Goal: Navigation & Orientation: Find specific page/section

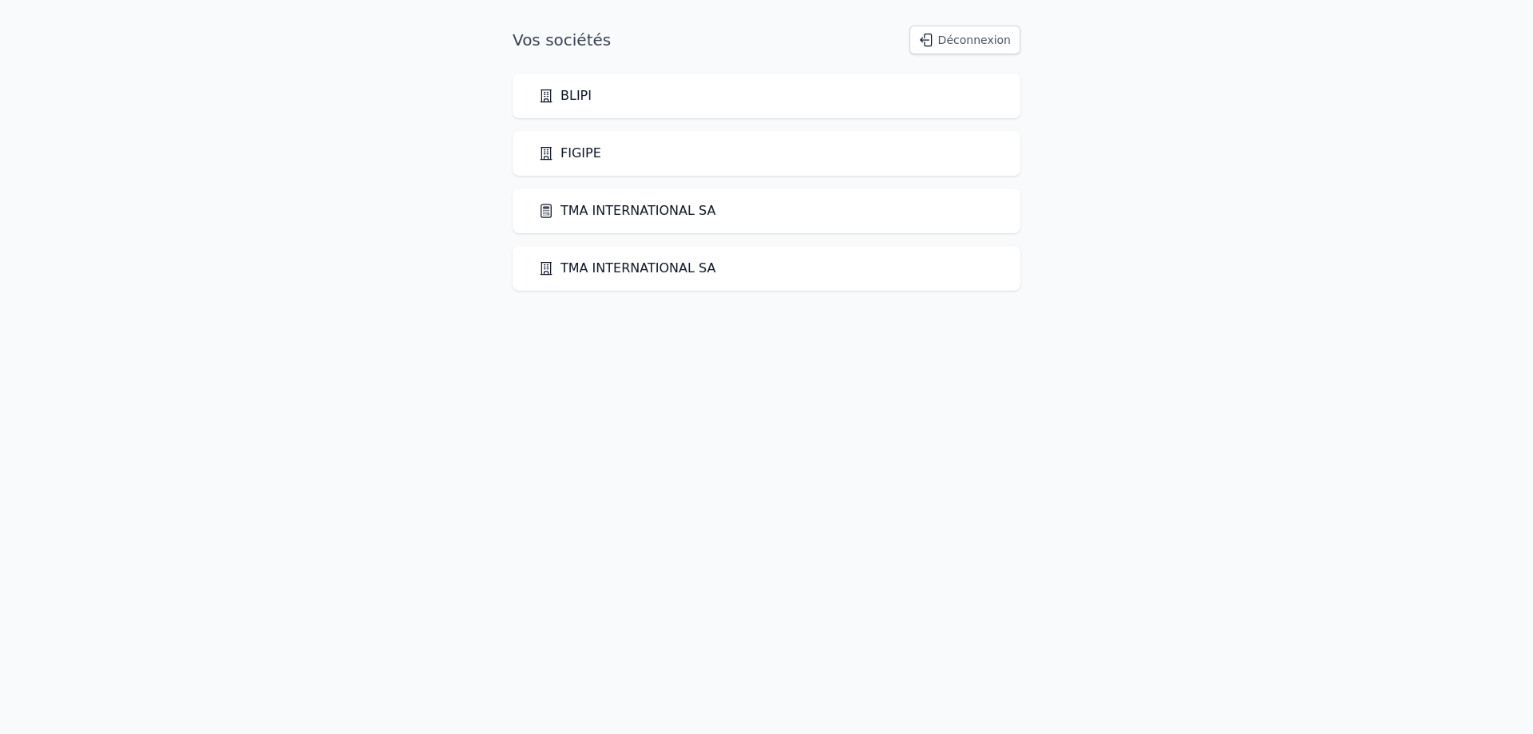
click at [610, 213] on link "TMA INTERNATIONAL SA" at bounding box center [626, 210] width 177 height 19
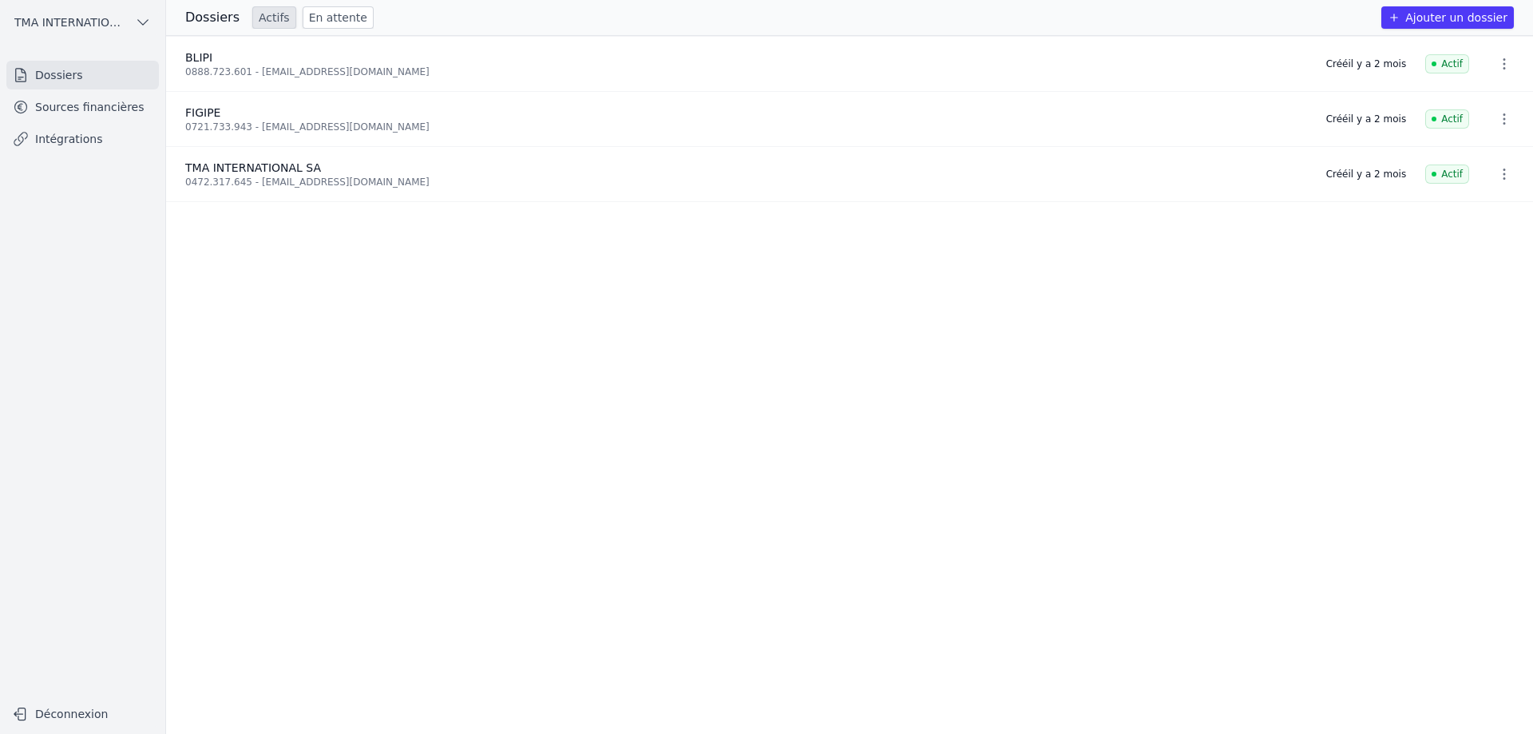
click at [318, 21] on link "En attente" at bounding box center [338, 17] width 71 height 22
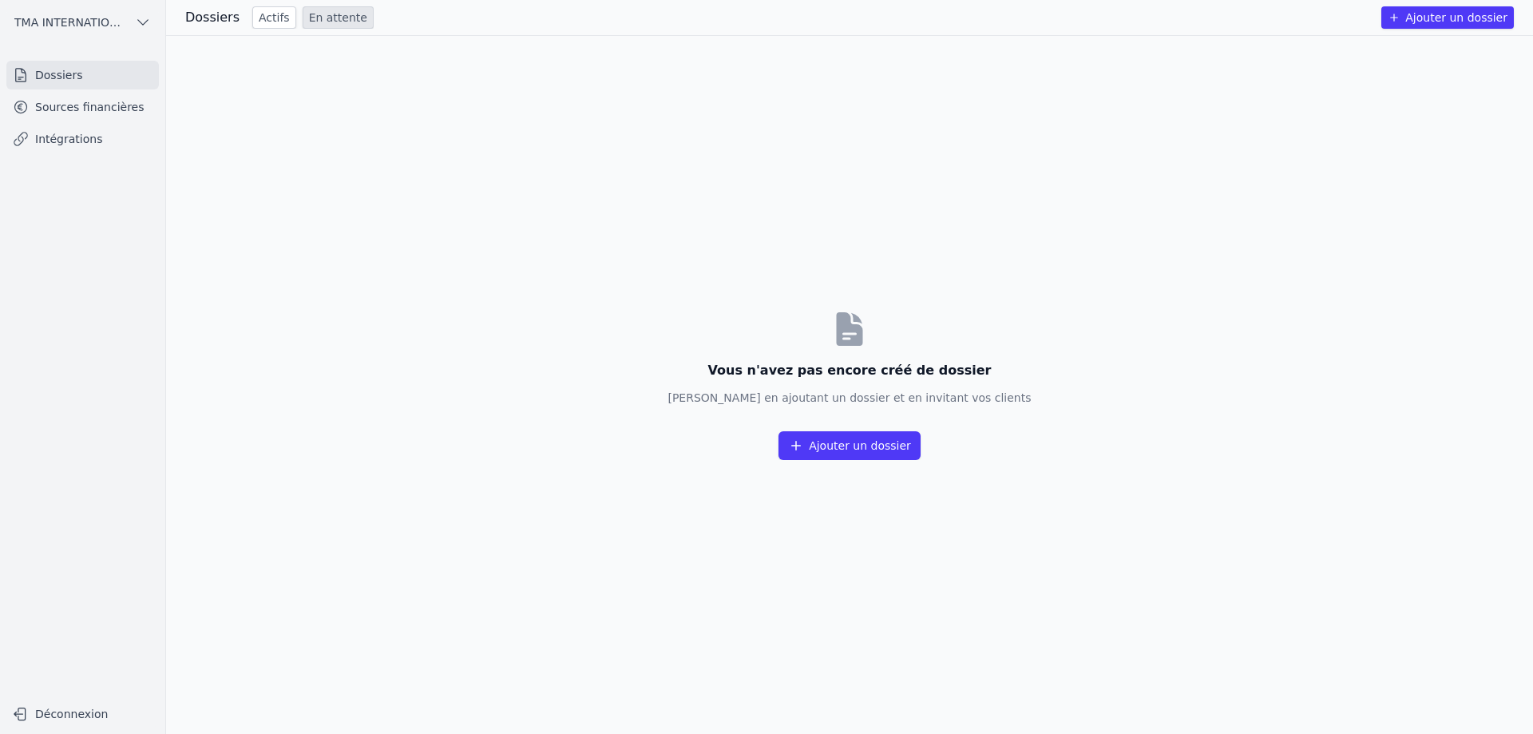
click at [261, 20] on link "Actifs" at bounding box center [274, 17] width 44 height 22
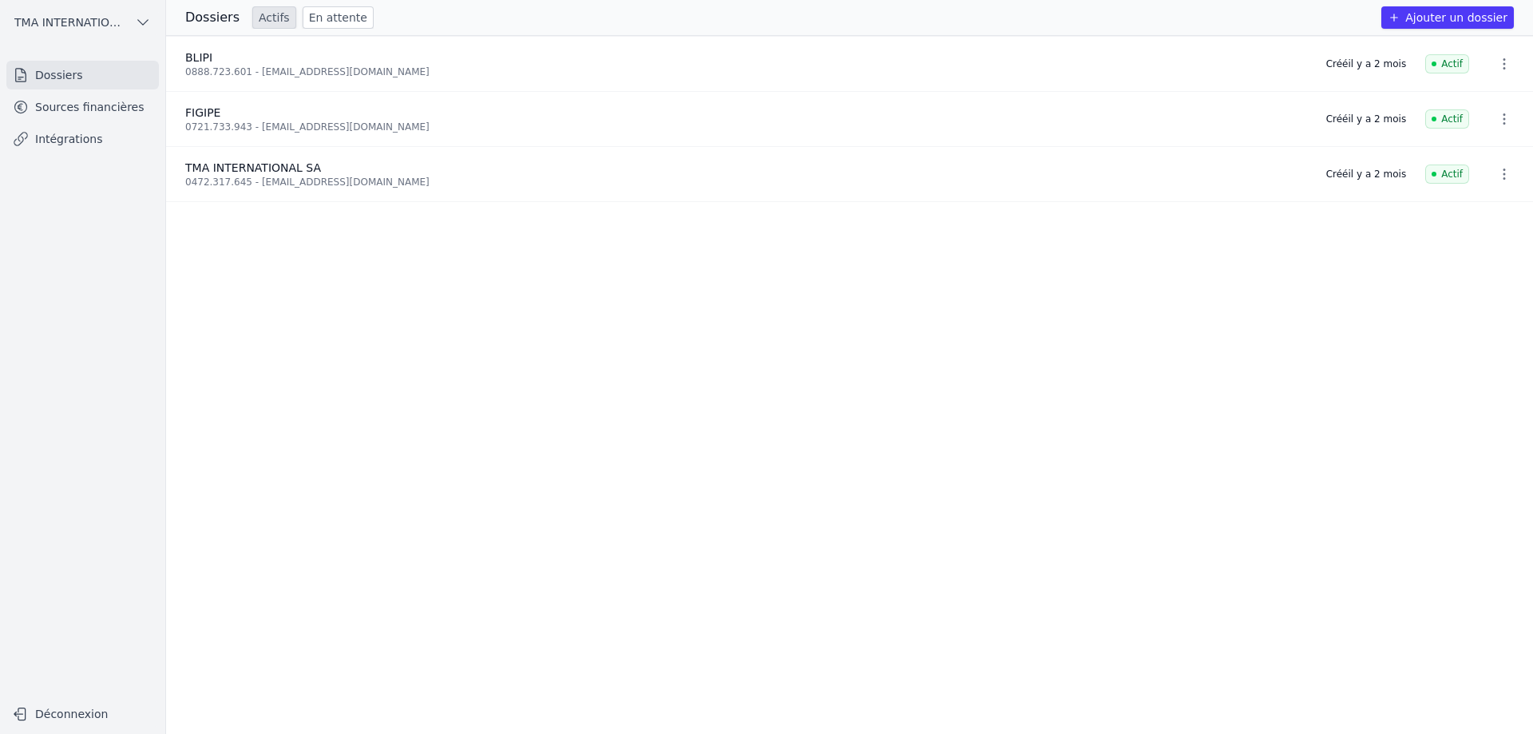
click at [102, 109] on link "Sources financières" at bounding box center [82, 107] width 152 height 29
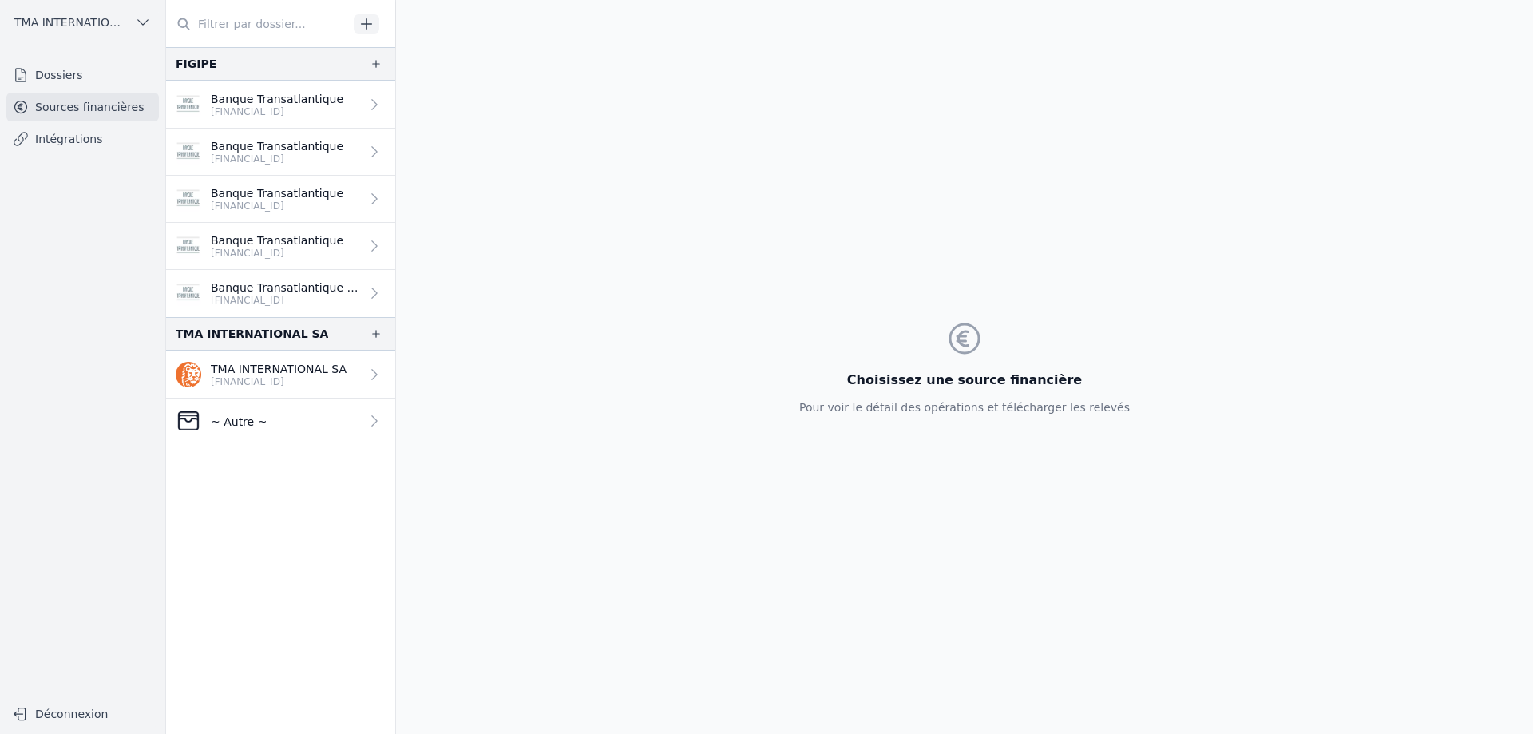
click at [367, 109] on icon at bounding box center [374, 105] width 16 height 16
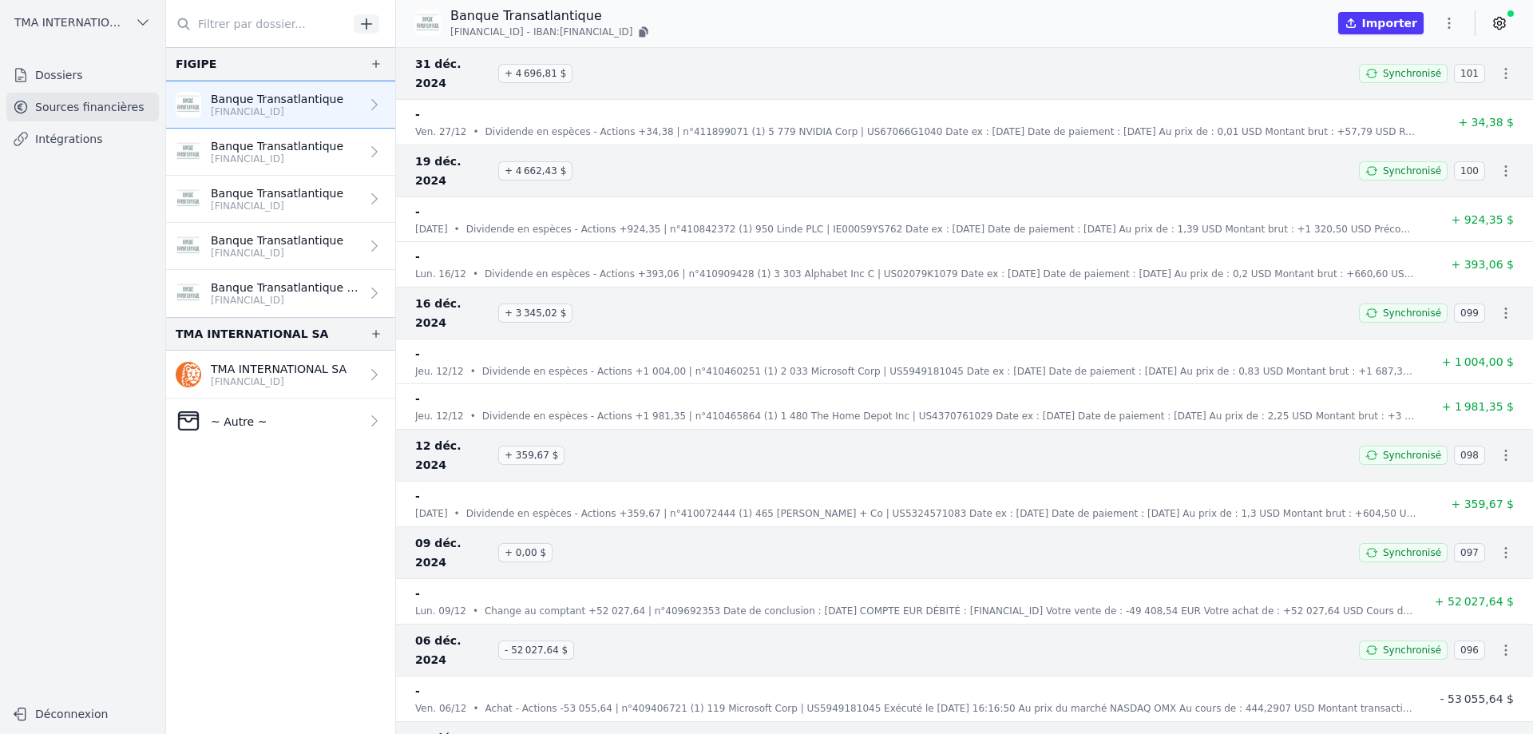
click at [78, 75] on link "Dossiers" at bounding box center [82, 75] width 152 height 29
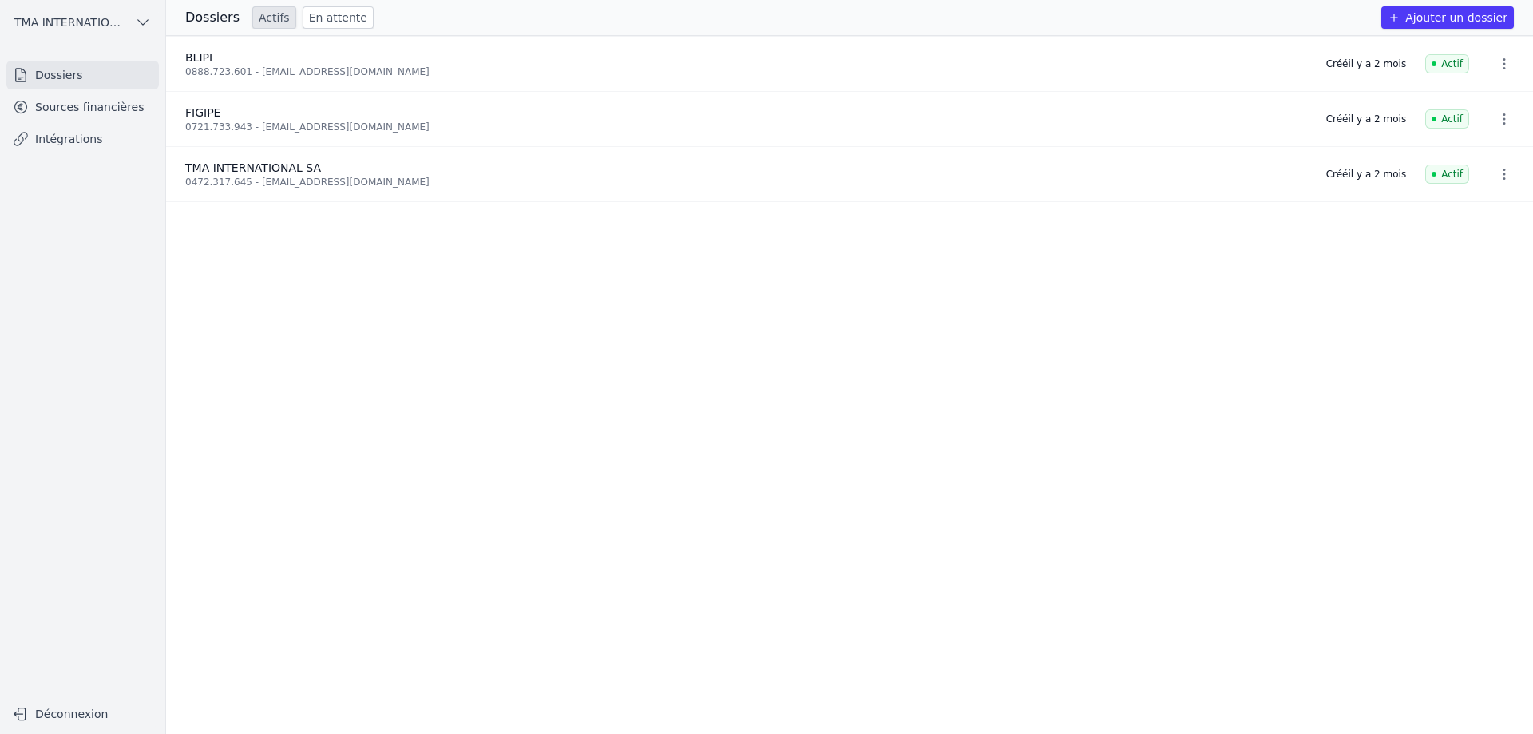
click at [247, 57] on div "BLIPI" at bounding box center [746, 57] width 1122 height 16
click at [310, 69] on div "0888.723.601 - [EMAIL_ADDRESS][DOMAIN_NAME]" at bounding box center [746, 71] width 1122 height 13
click at [81, 117] on link "Sources financières" at bounding box center [82, 107] width 152 height 29
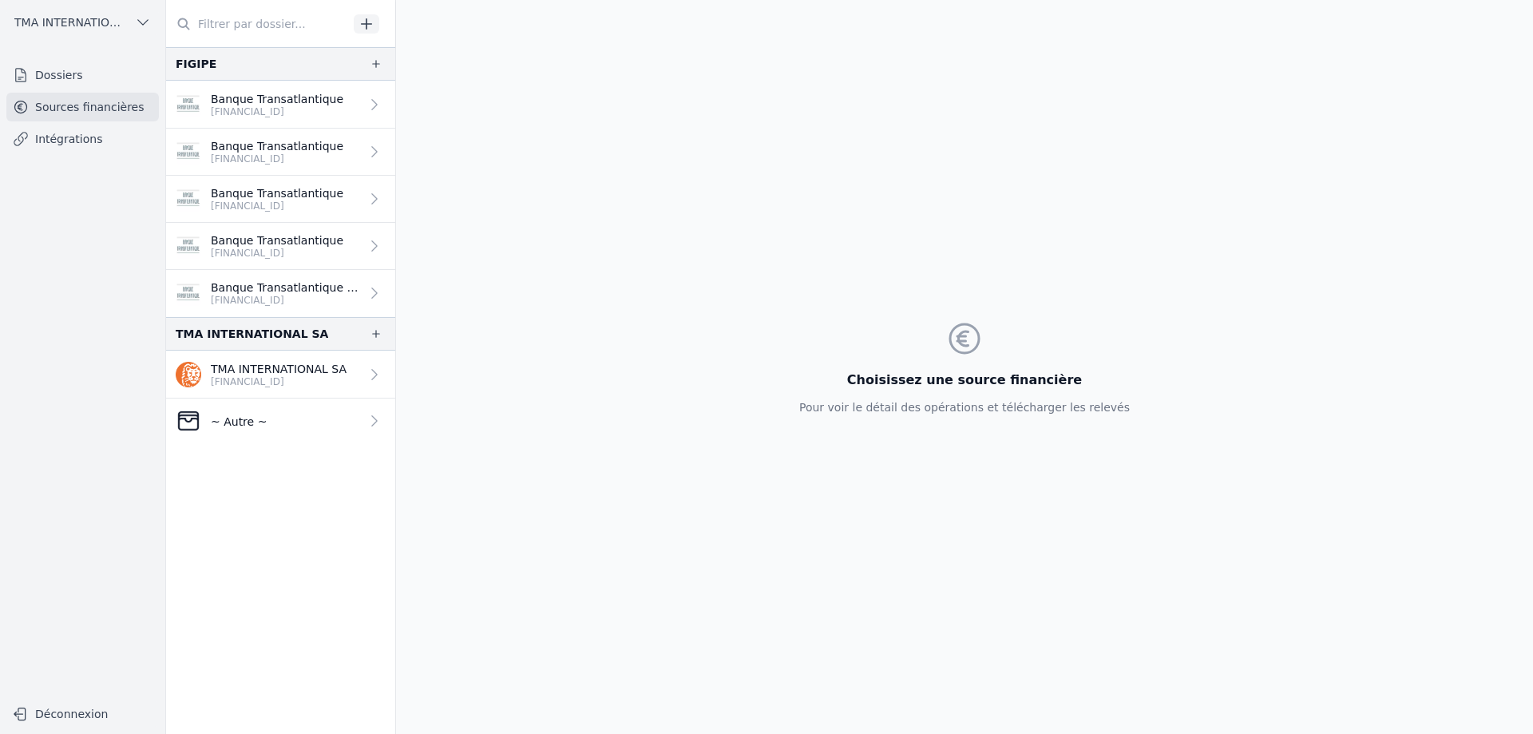
click at [360, 149] on div at bounding box center [371, 152] width 22 height 16
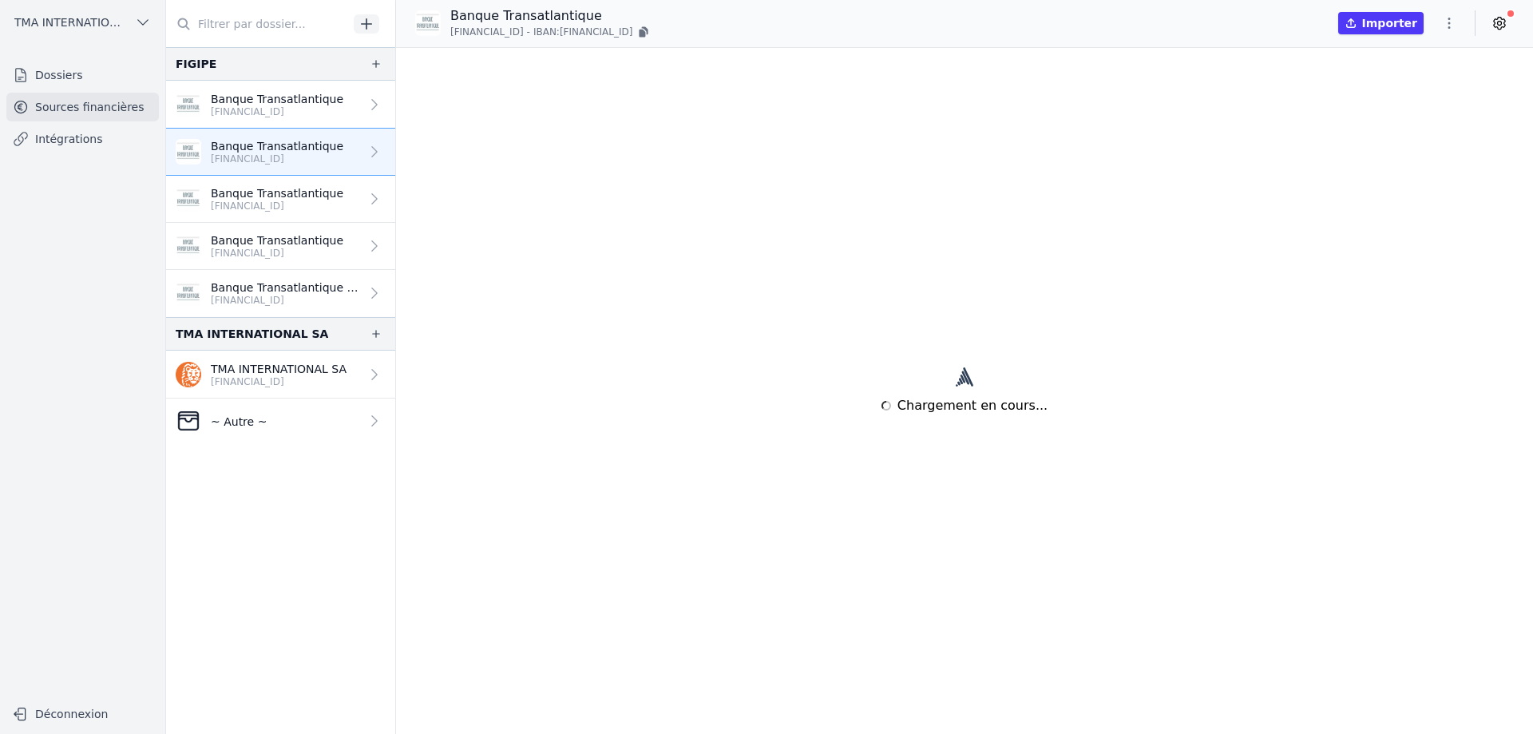
click at [360, 149] on div at bounding box center [371, 152] width 22 height 16
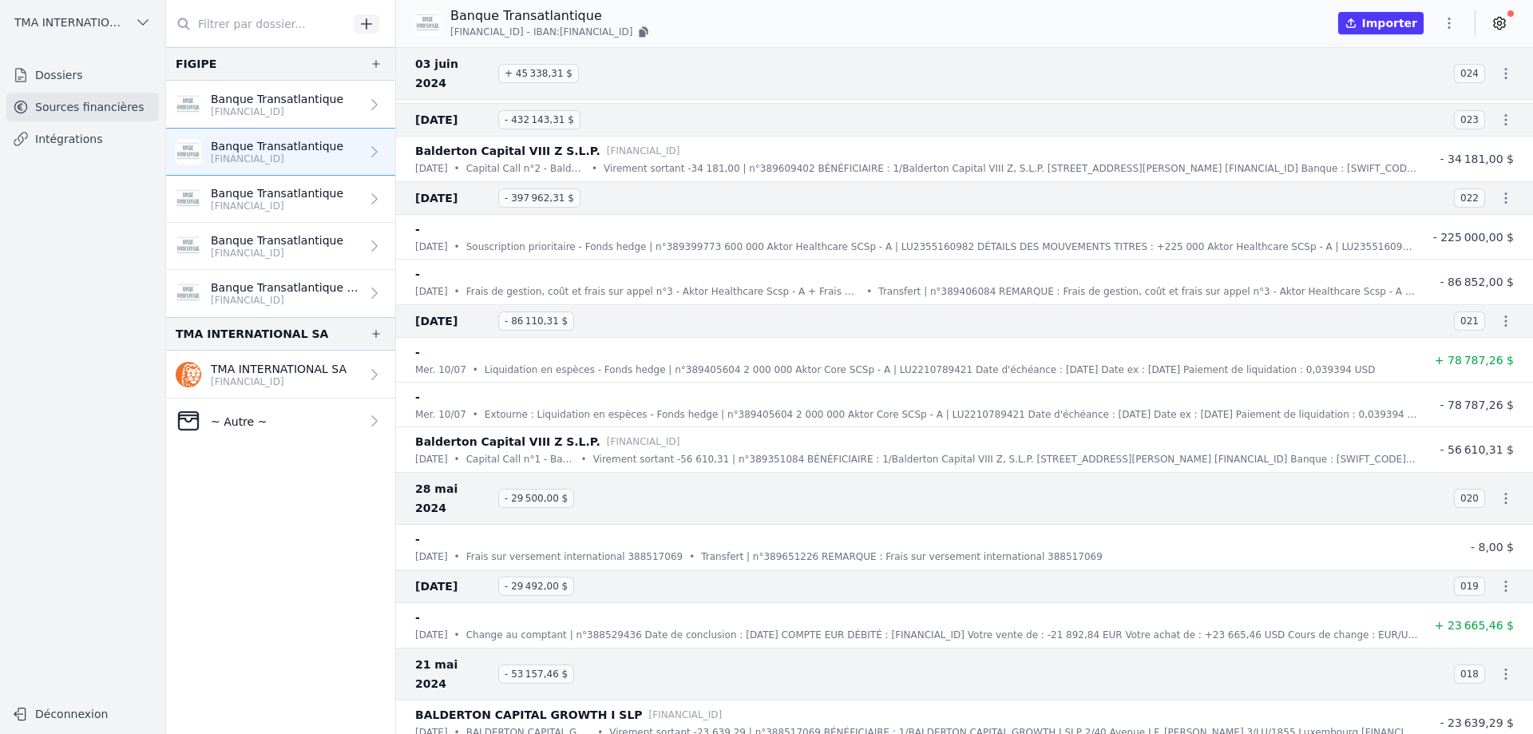
scroll to position [4033, 0]
